Goal: Task Accomplishment & Management: Use online tool/utility

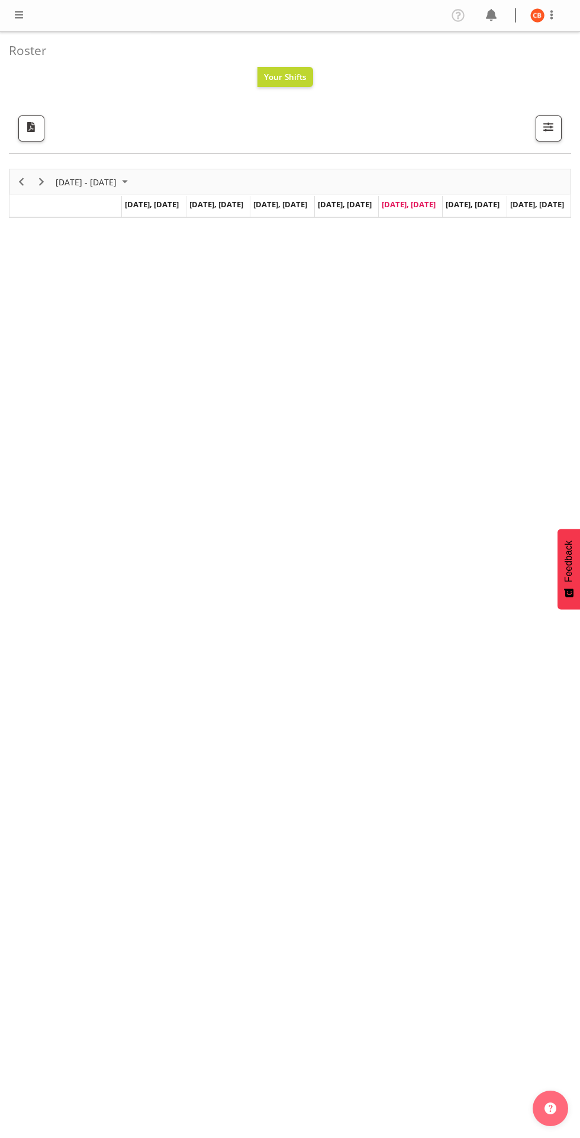
click at [19, 17] on span at bounding box center [19, 15] width 14 height 14
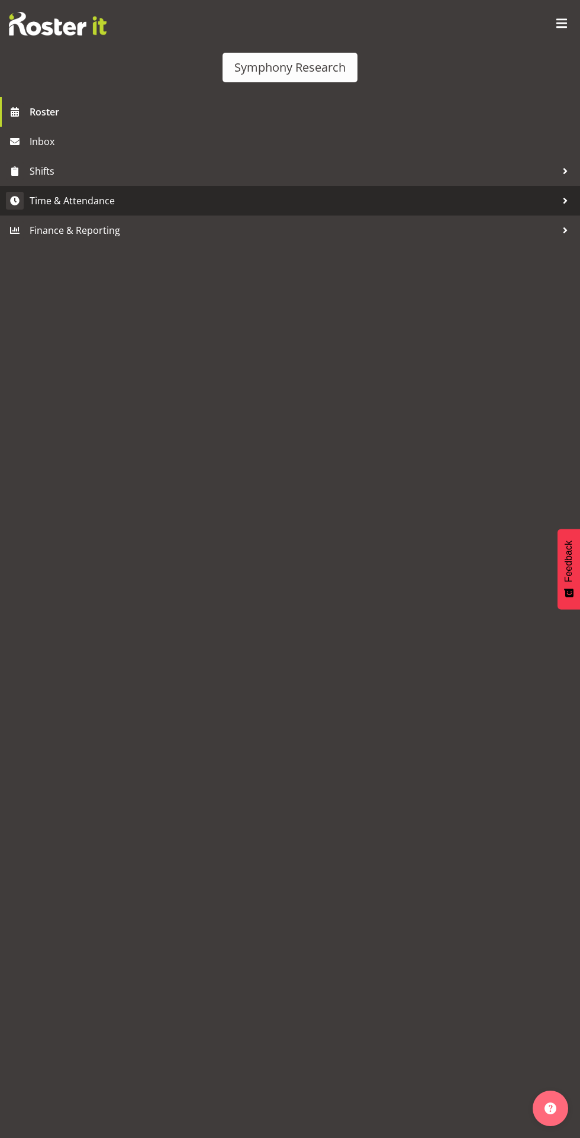
click at [49, 202] on span "Time & Attendance" at bounding box center [293, 201] width 527 height 18
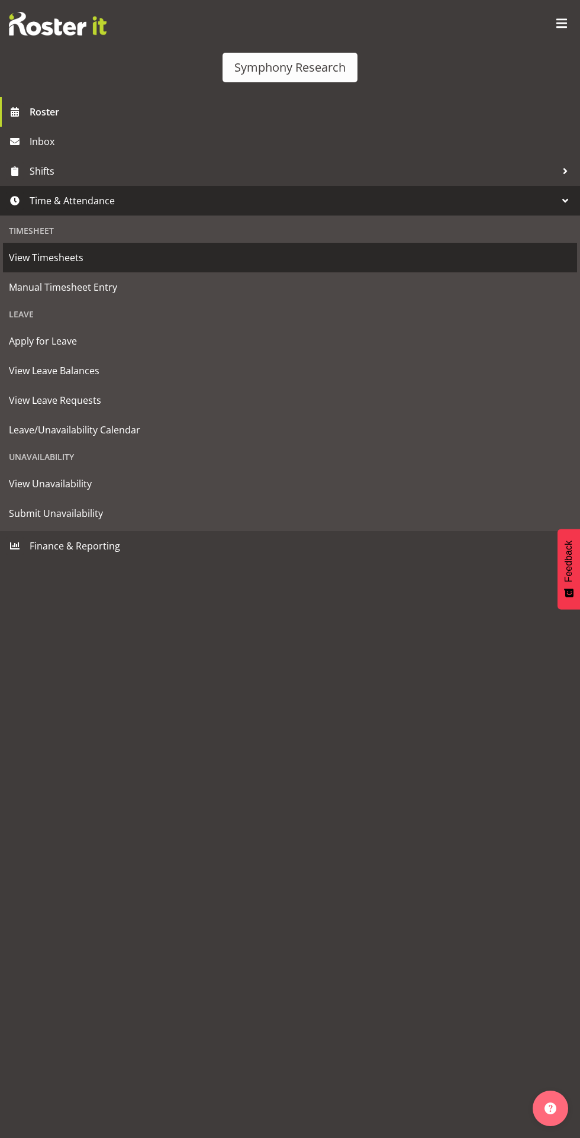
click at [28, 258] on span "View Timesheets" at bounding box center [290, 258] width 563 height 18
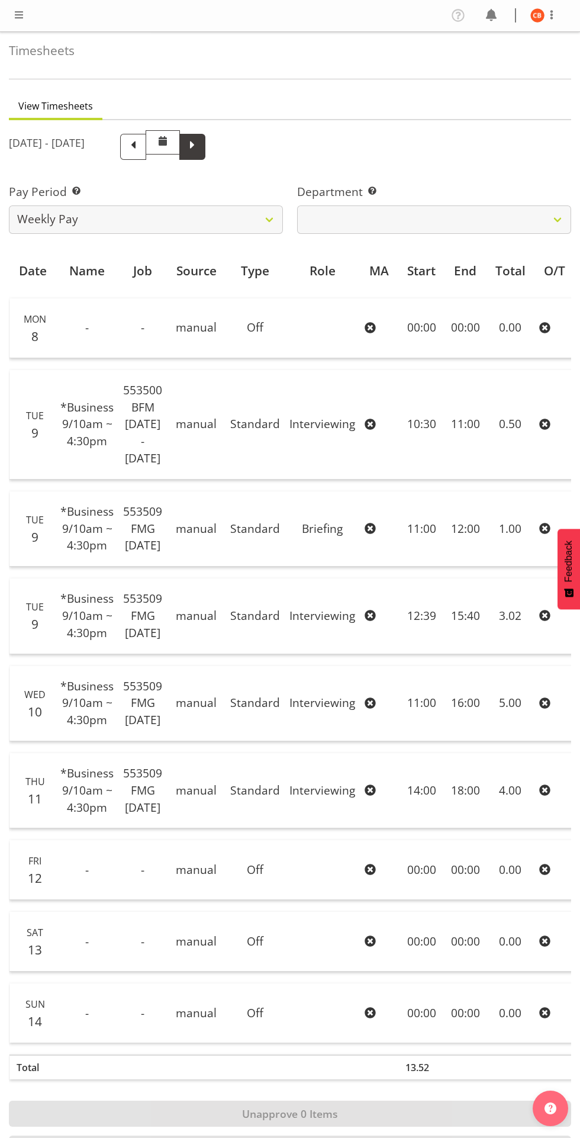
click at [200, 147] on span at bounding box center [192, 144] width 15 height 15
select select
